Goal: Task Accomplishment & Management: Manage account settings

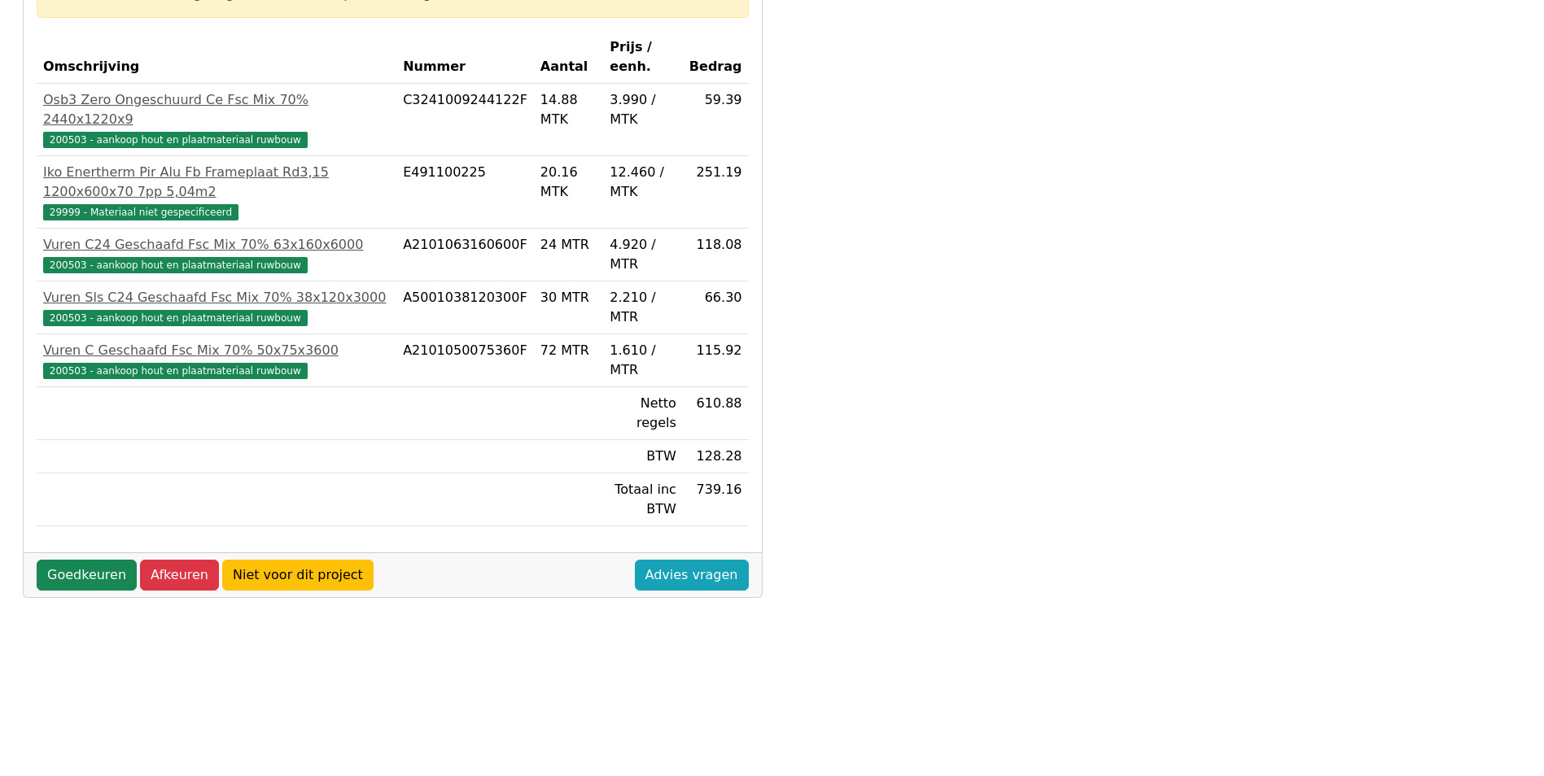
scroll to position [326, 0]
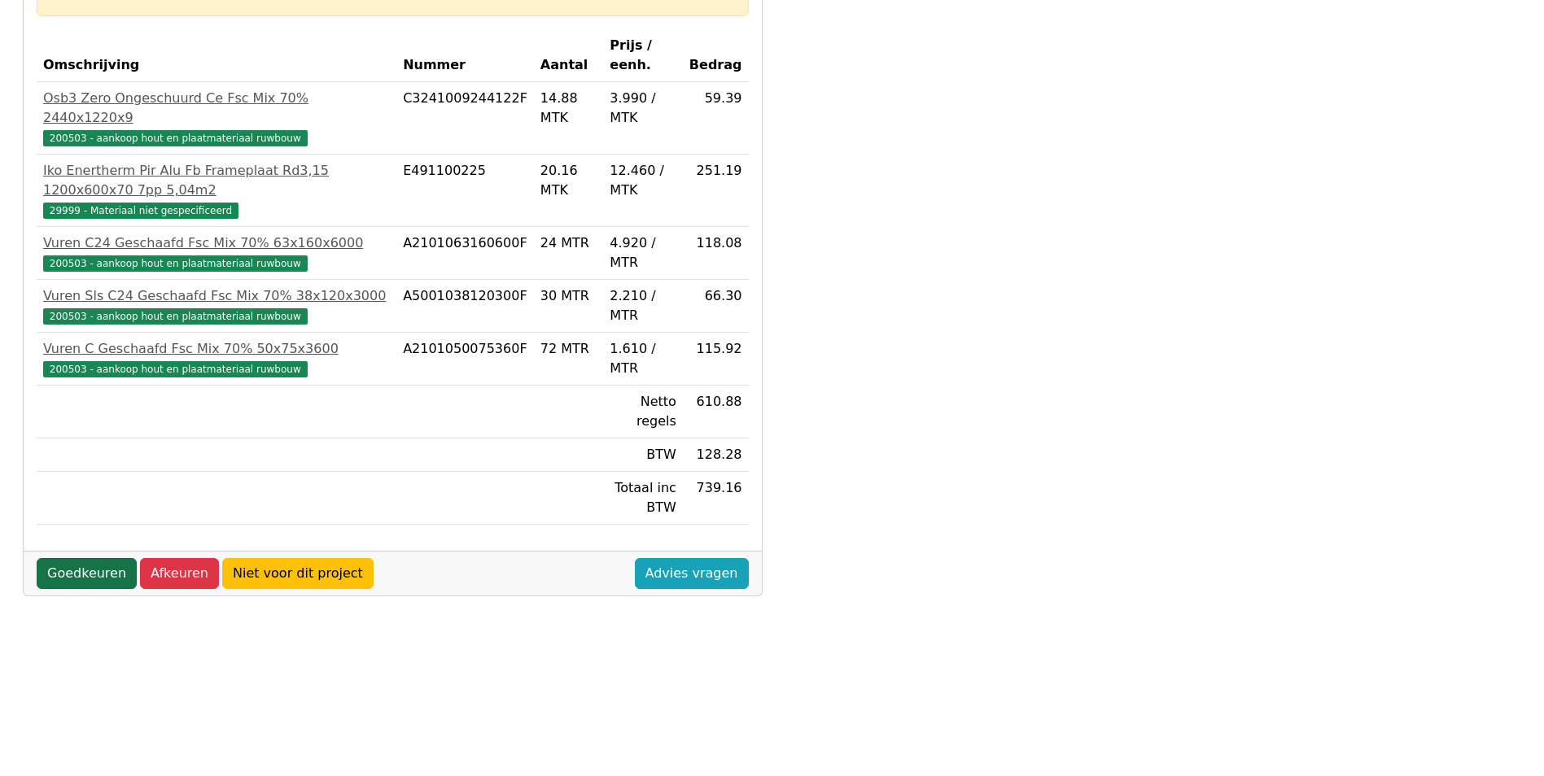
click at [85, 558] on link "Goedkeuren" at bounding box center [87, 573] width 100 height 31
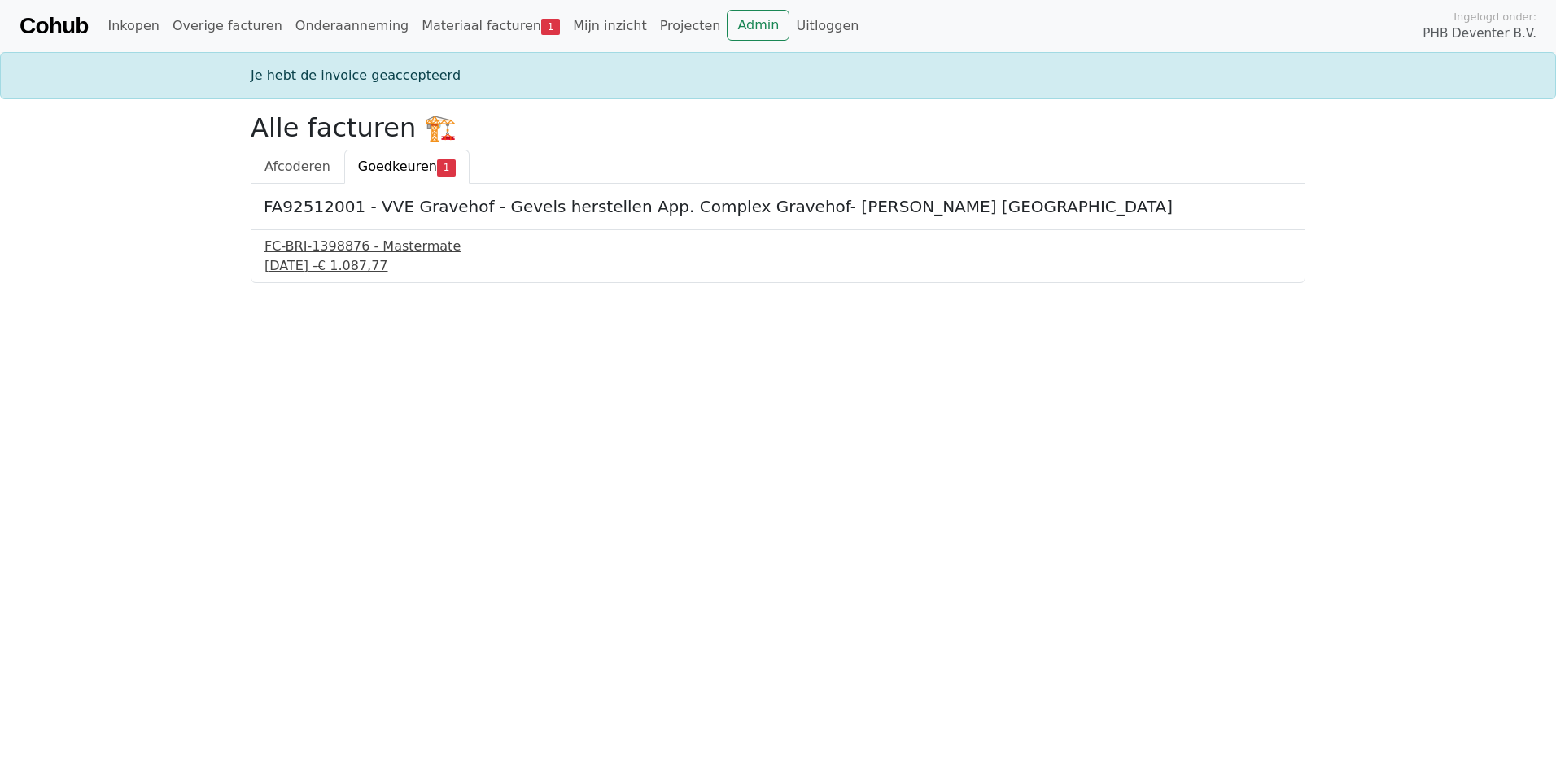
click at [308, 248] on div "FC-BRI-1398876 - Mastermate" at bounding box center [778, 247] width 1027 height 20
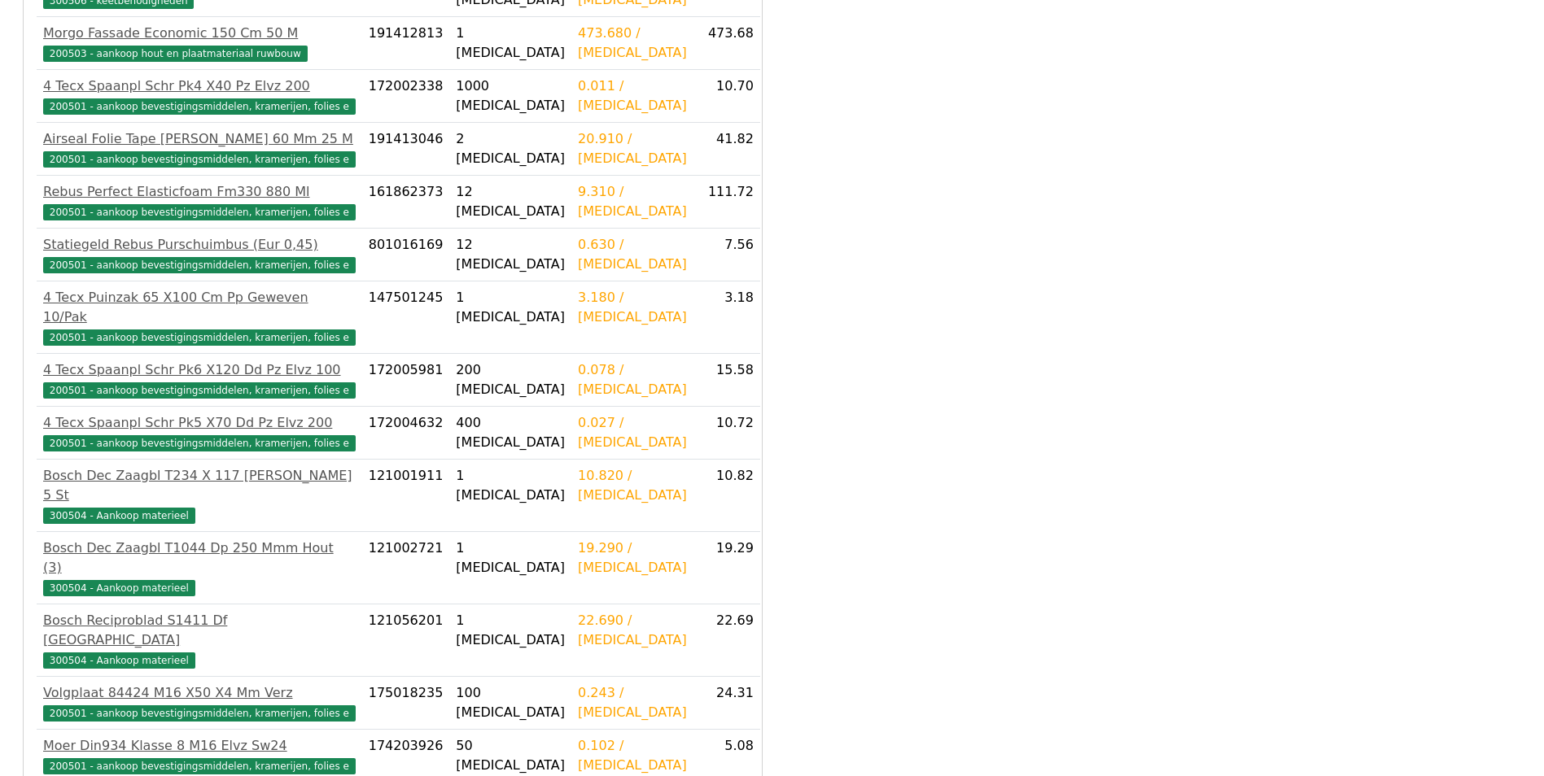
scroll to position [1039, 0]
